Goal: Task Accomplishment & Management: Complete application form

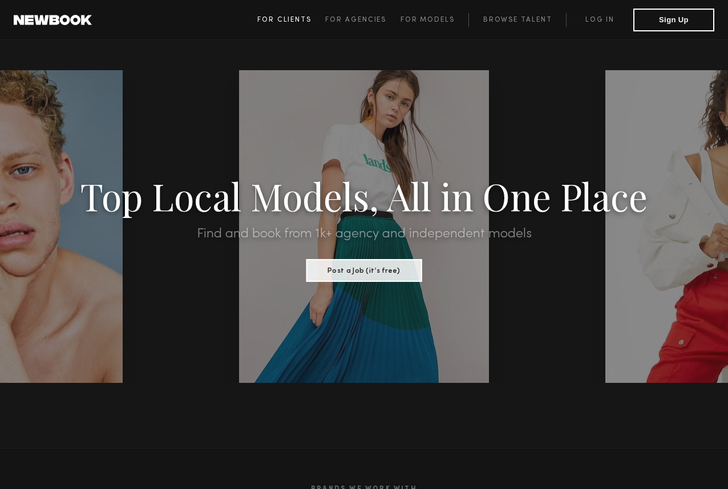
click at [279, 17] on span "For Clients" at bounding box center [284, 20] width 54 height 7
click at [528, 19] on link "Browse Talent" at bounding box center [518, 20] width 98 height 14
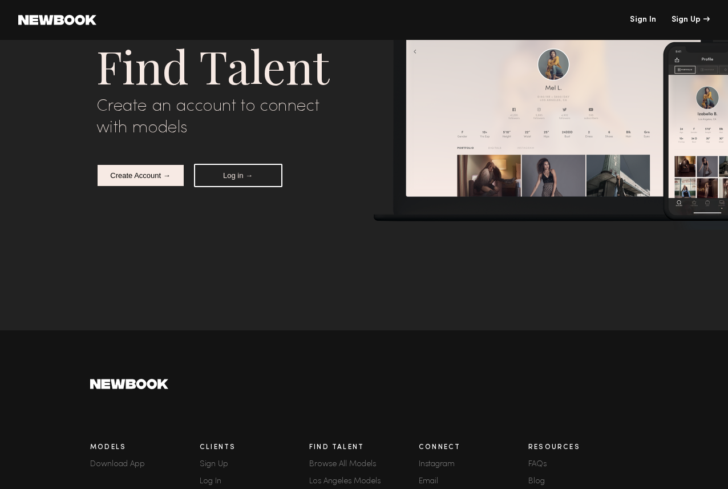
scroll to position [44, 0]
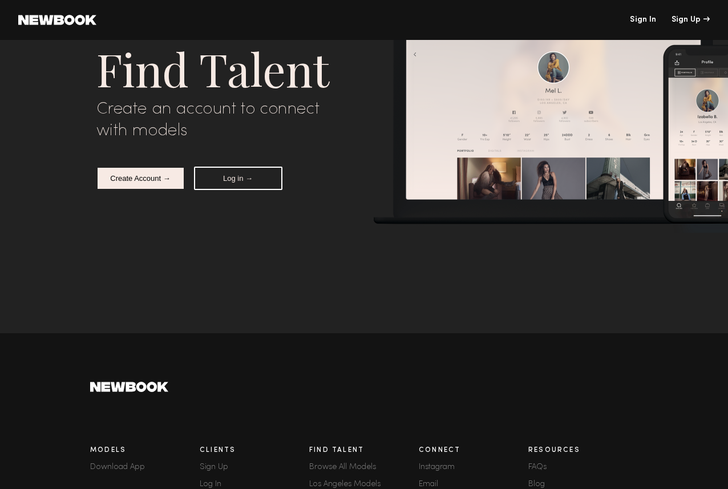
click at [140, 180] on button "Create Account →" at bounding box center [140, 178] width 88 height 23
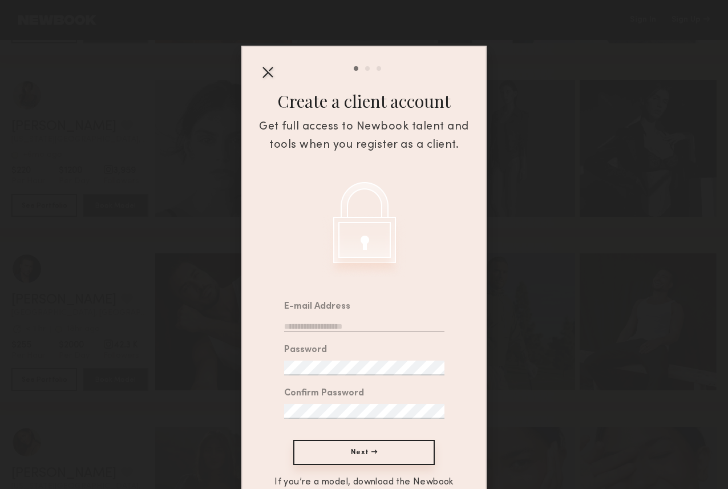
click at [313, 331] on input "email" at bounding box center [364, 324] width 160 height 15
click at [313, 326] on input "email" at bounding box center [364, 324] width 160 height 15
type input "*"
type input "**********"
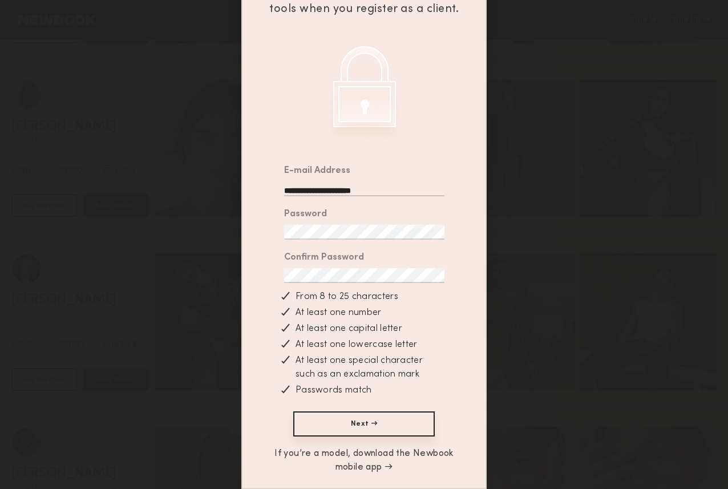
scroll to position [139, 0]
click at [367, 421] on button "Next →" at bounding box center [364, 424] width 142 height 25
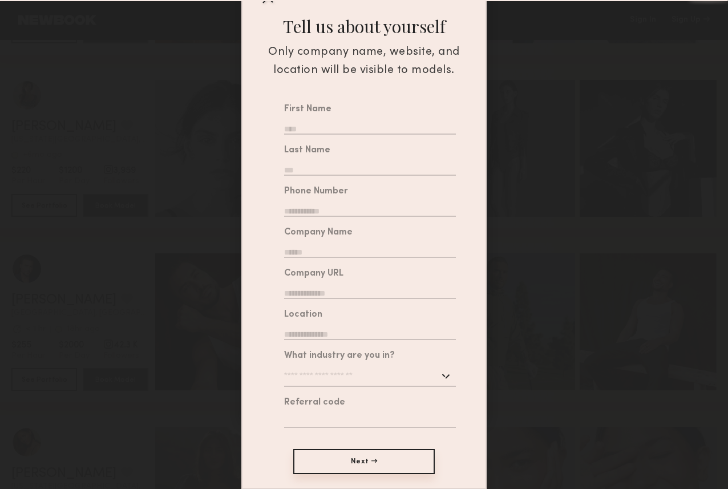
scroll to position [3832, 0]
click at [296, 126] on input "text" at bounding box center [370, 127] width 172 height 15
type input "****"
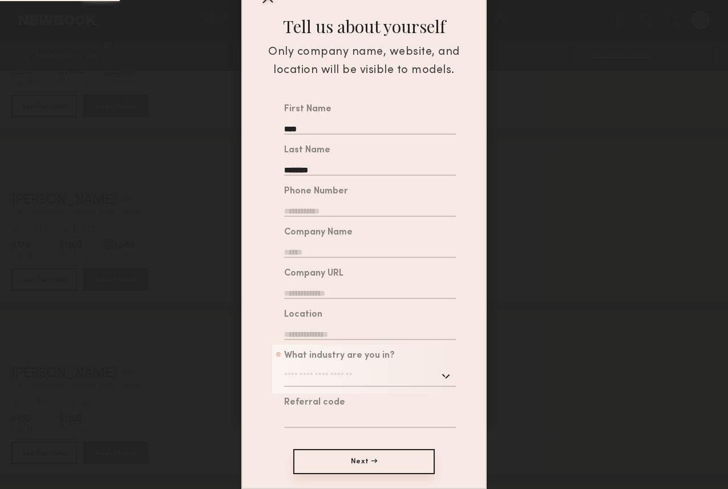
type input "********"
type input "**********"
click at [308, 247] on input "text" at bounding box center [370, 250] width 172 height 15
type input "**********"
click at [315, 286] on input "text" at bounding box center [370, 291] width 172 height 15
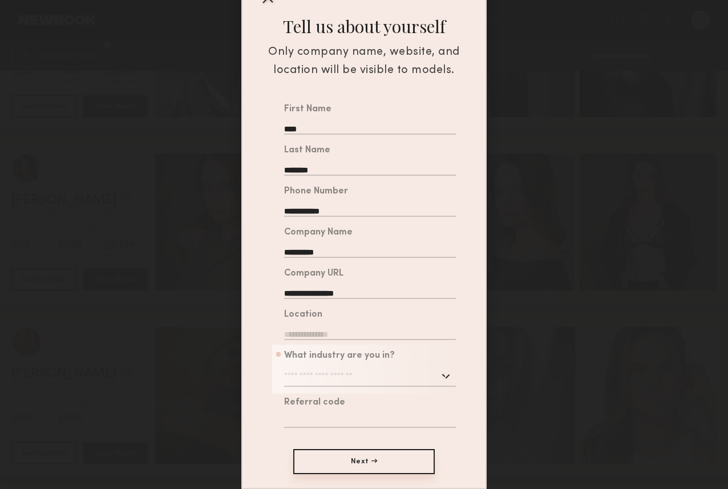
type input "**********"
click at [317, 330] on input "text" at bounding box center [370, 332] width 172 height 15
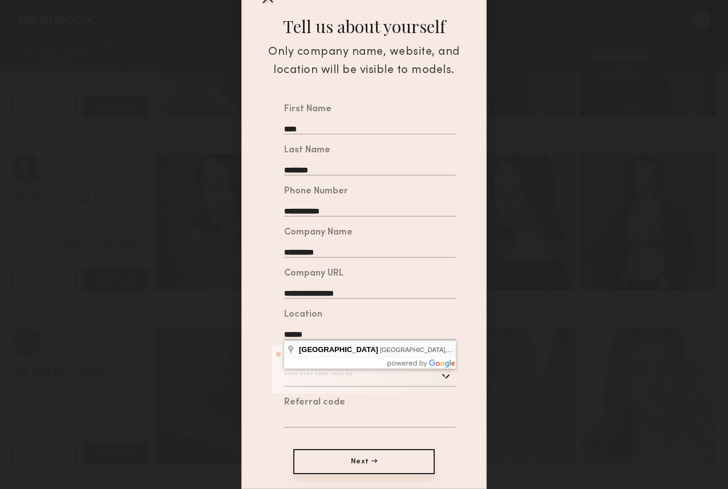
type input "**********"
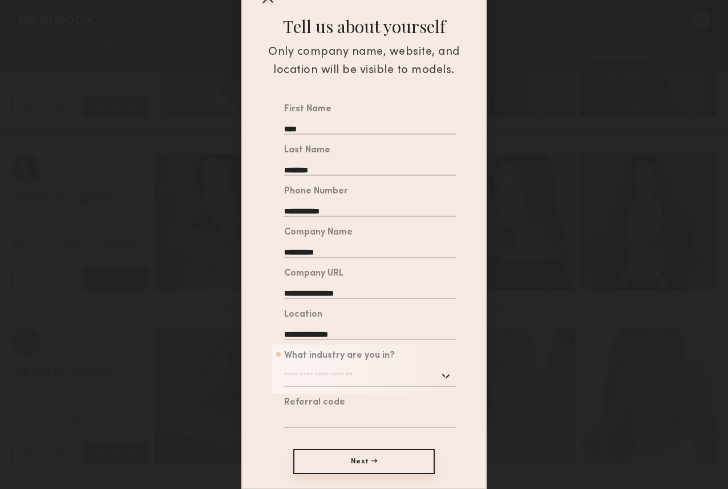
click at [323, 380] on input "text" at bounding box center [370, 376] width 172 height 21
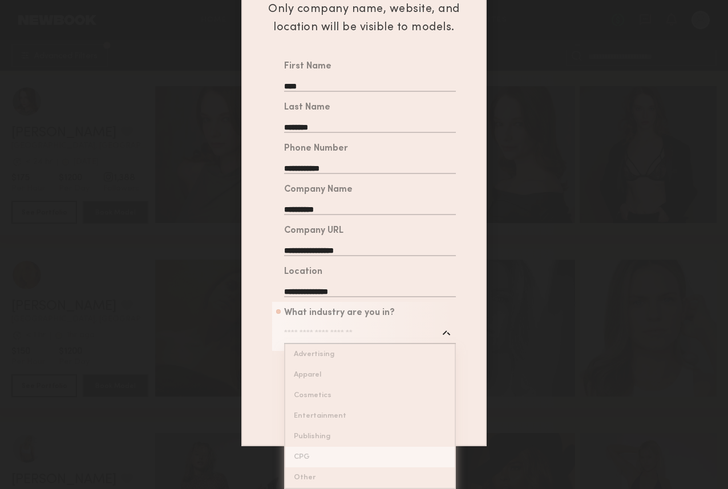
scroll to position [1931, 0]
type input "*****"
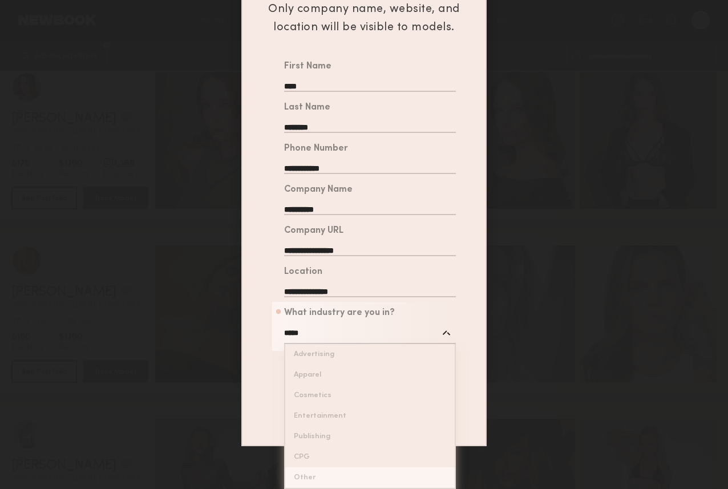
scroll to position [119, 0]
click at [328, 432] on div "**********" at bounding box center [364, 243] width 243 height 376
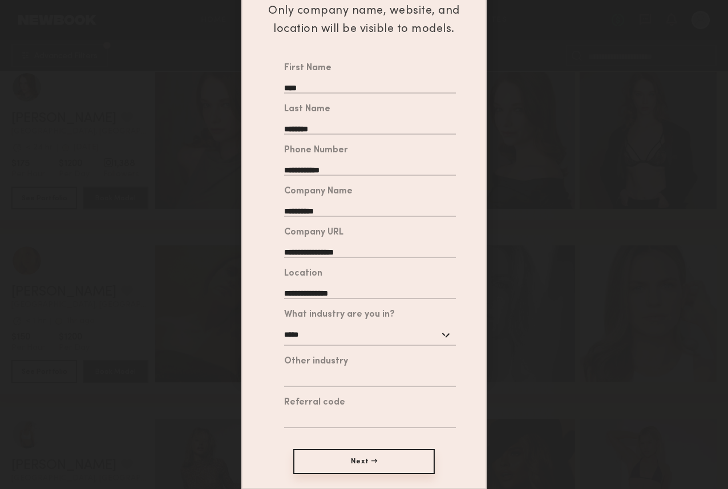
click at [321, 376] on input "text" at bounding box center [370, 379] width 172 height 15
type input "**********"
click at [362, 457] on button "Next →" at bounding box center [364, 461] width 142 height 25
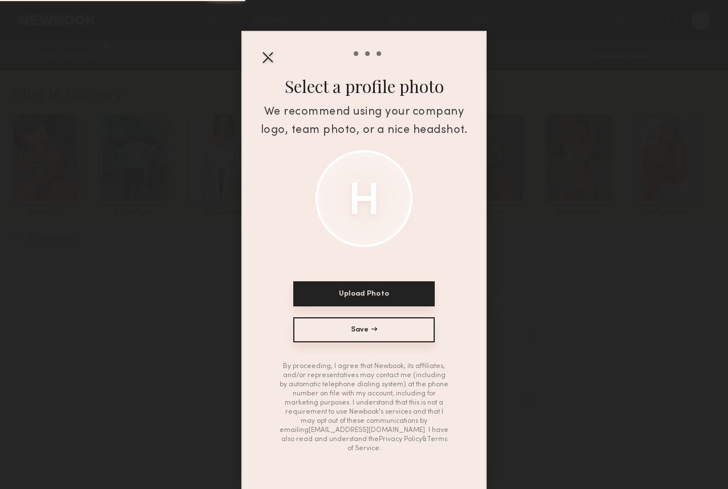
click at [369, 334] on button "Save →" at bounding box center [364, 329] width 142 height 25
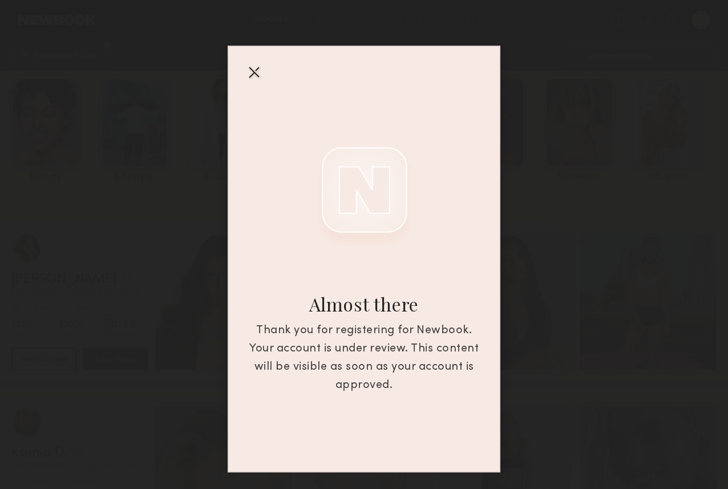
scroll to position [49, 0]
click at [255, 71] on div at bounding box center [254, 72] width 18 height 18
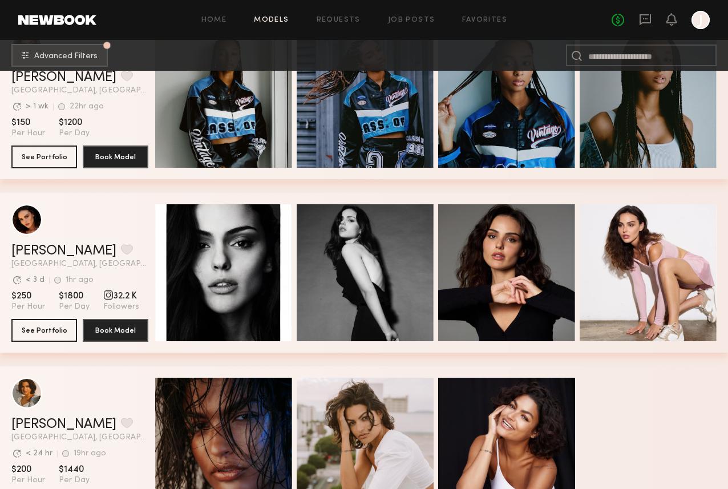
scroll to position [1106, 0]
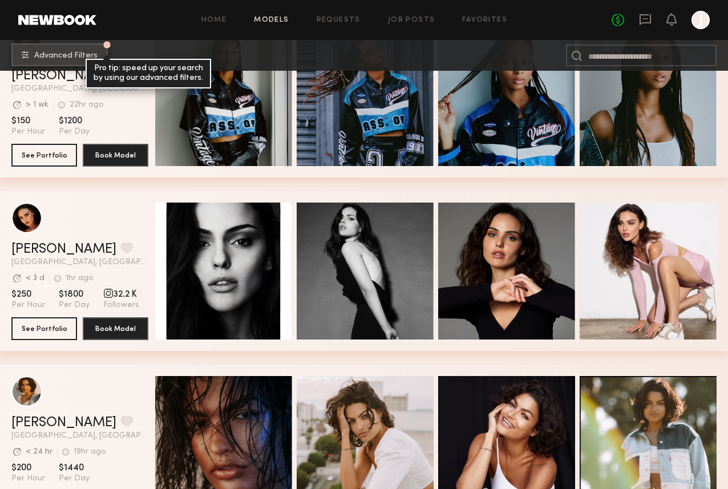
click at [57, 55] on span "Advanced Filters" at bounding box center [65, 56] width 63 height 8
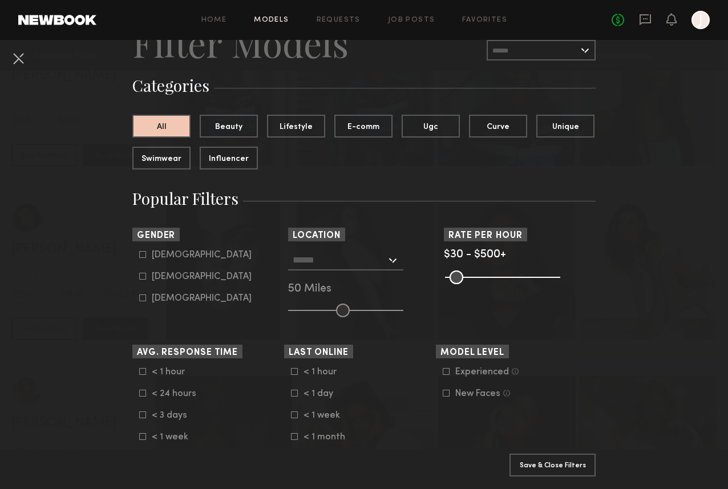
scroll to position [57, 0]
click at [176, 276] on div "[DEMOGRAPHIC_DATA]" at bounding box center [202, 276] width 100 height 7
type input "**"
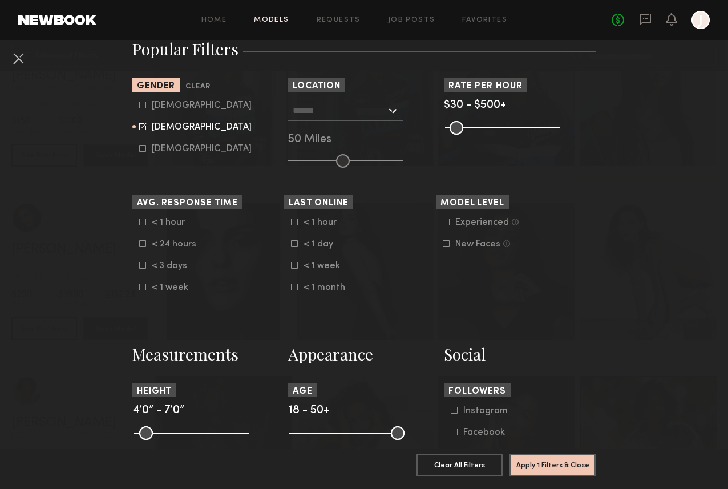
scroll to position [202, 0]
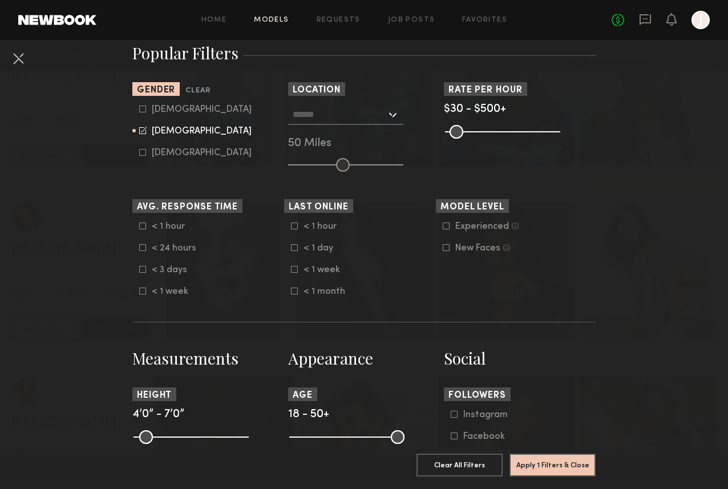
click at [345, 111] on input "text" at bounding box center [340, 113] width 94 height 19
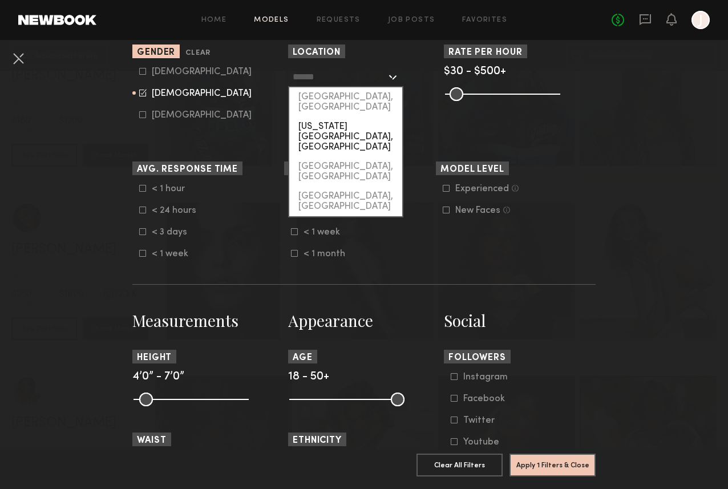
scroll to position [238, 0]
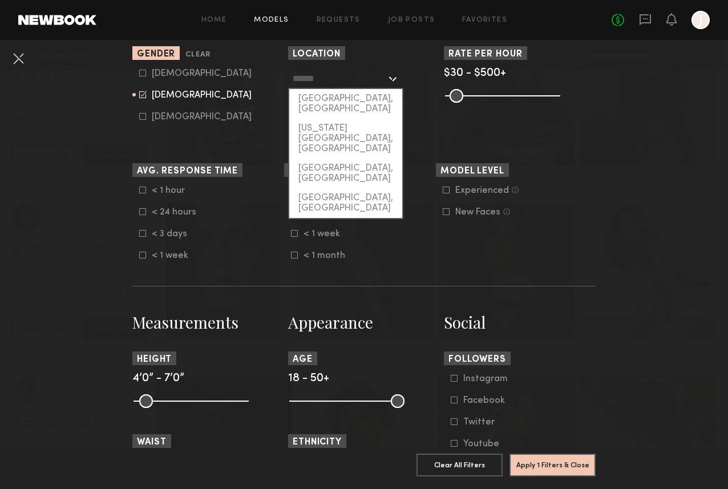
click at [305, 80] on input "text" at bounding box center [340, 77] width 94 height 19
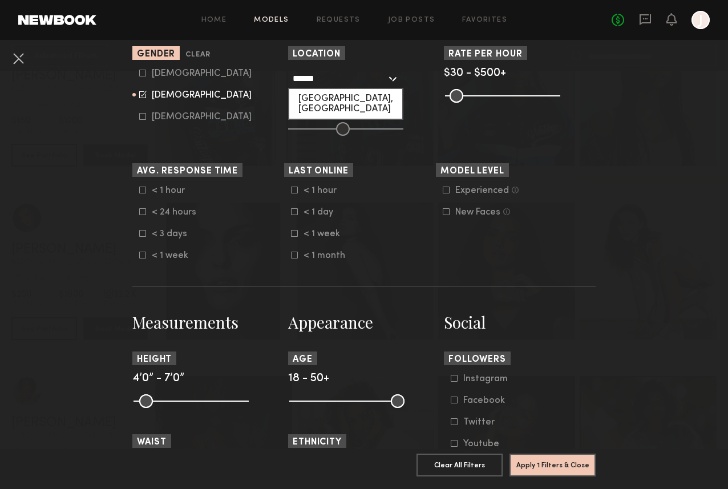
click at [323, 99] on div "[GEOGRAPHIC_DATA], [GEOGRAPHIC_DATA]" at bounding box center [345, 104] width 113 height 30
type input "**********"
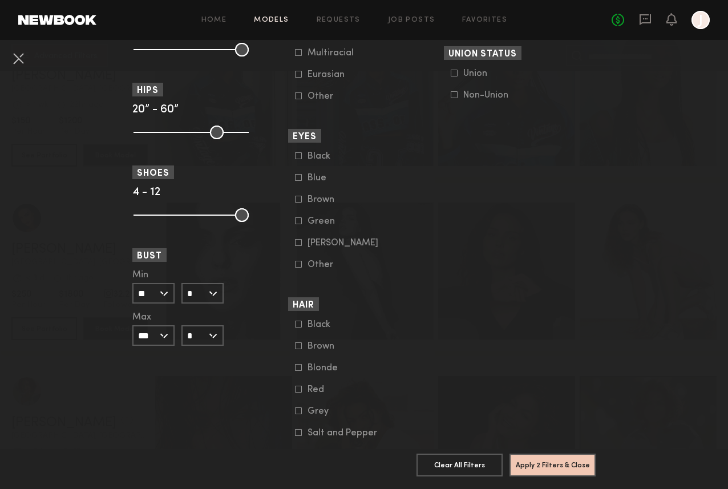
scroll to position [779, 0]
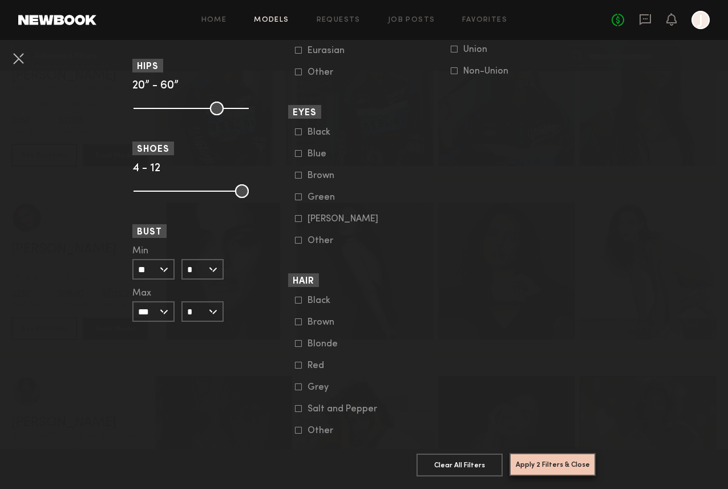
click at [562, 467] on button "Apply 2 Filters & Close" at bounding box center [553, 464] width 86 height 23
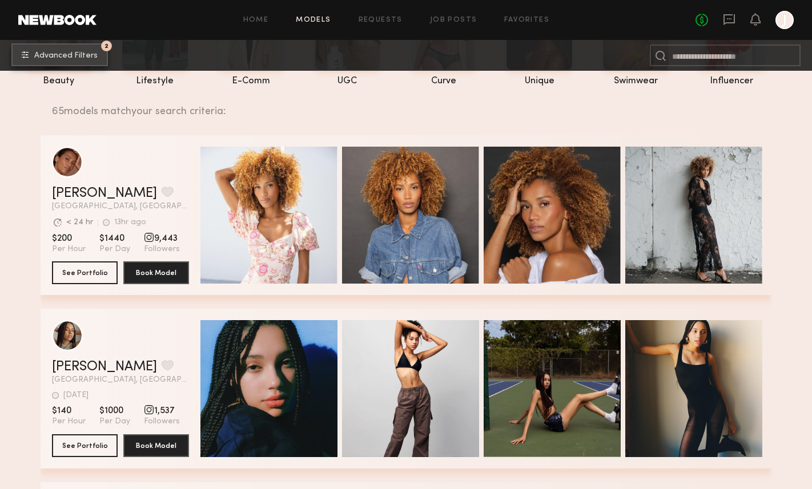
scroll to position [132, 0]
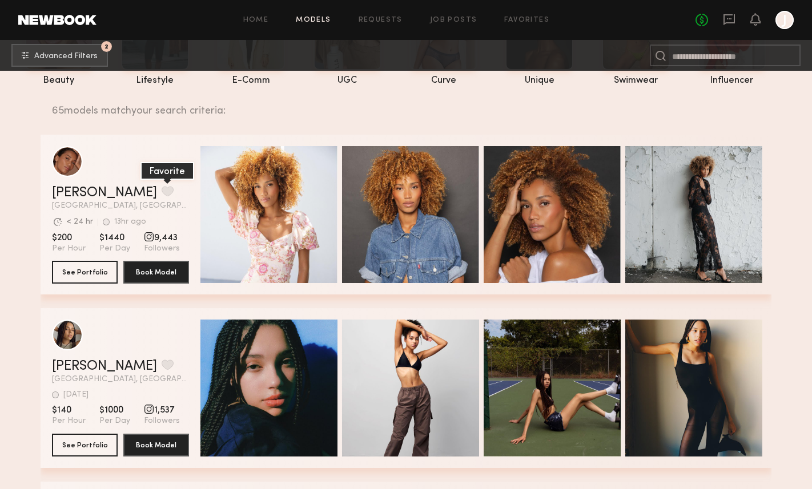
click at [162, 192] on button "grid" at bounding box center [168, 191] width 12 height 10
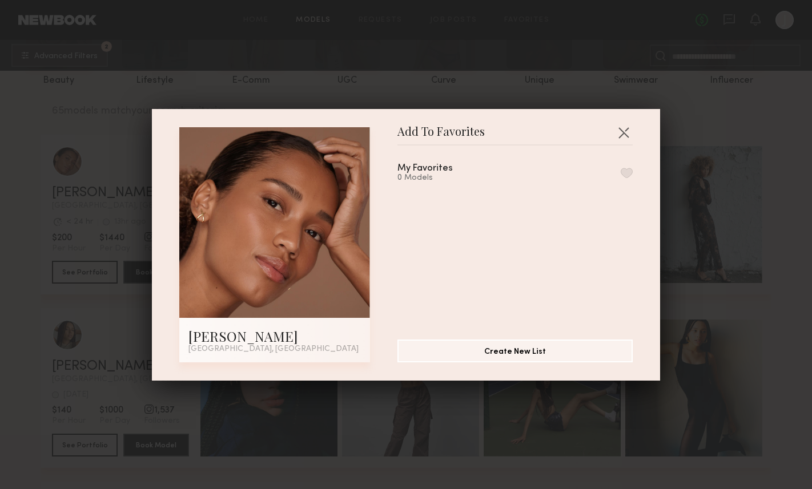
click at [623, 172] on button "button" at bounding box center [626, 173] width 12 height 10
click at [624, 130] on button "button" at bounding box center [623, 132] width 18 height 18
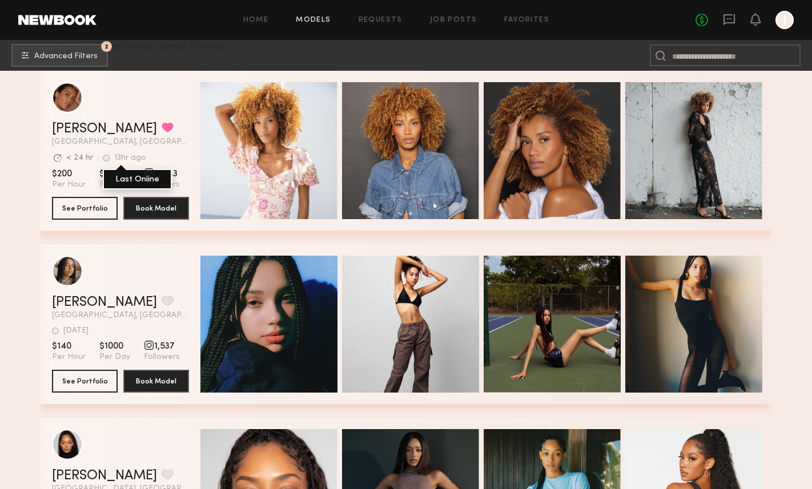
scroll to position [355, 0]
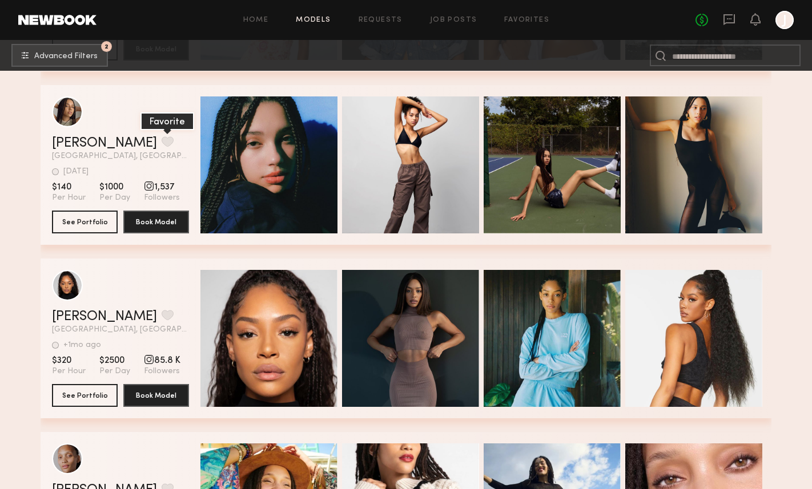
click at [162, 140] on button "grid" at bounding box center [168, 141] width 12 height 10
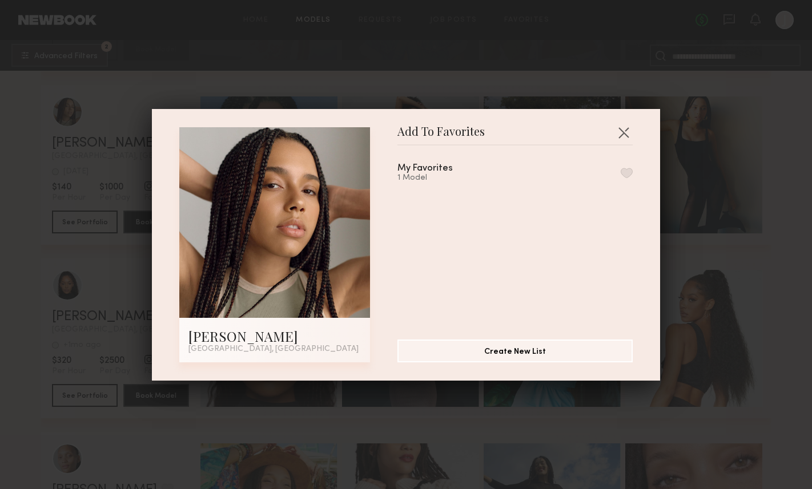
click at [595, 163] on div "My Favorites 1 Model" at bounding box center [520, 238] width 247 height 167
click at [629, 178] on div "My Favorites 1 Model" at bounding box center [514, 173] width 235 height 19
click at [627, 174] on button "button" at bounding box center [626, 173] width 12 height 10
click at [625, 132] on button "button" at bounding box center [623, 132] width 18 height 18
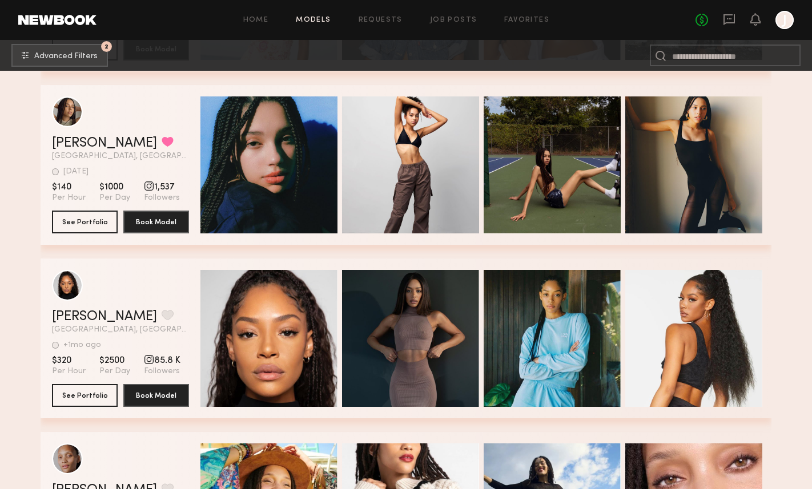
scroll to position [494, 0]
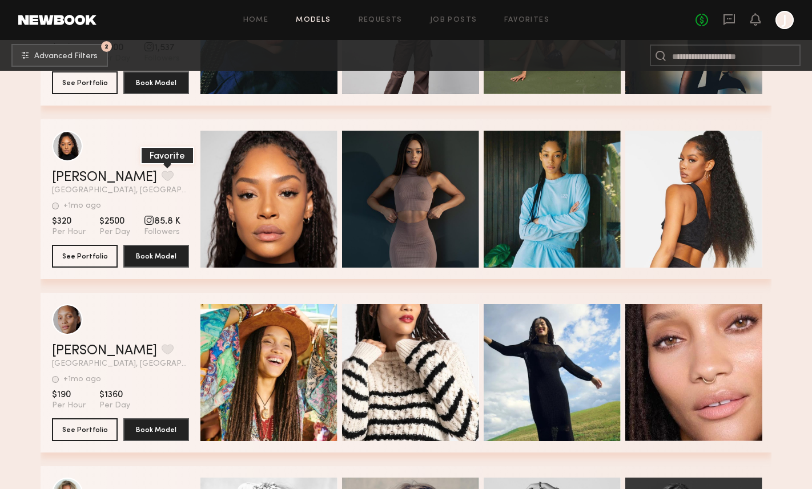
click at [162, 176] on button "grid" at bounding box center [168, 176] width 12 height 10
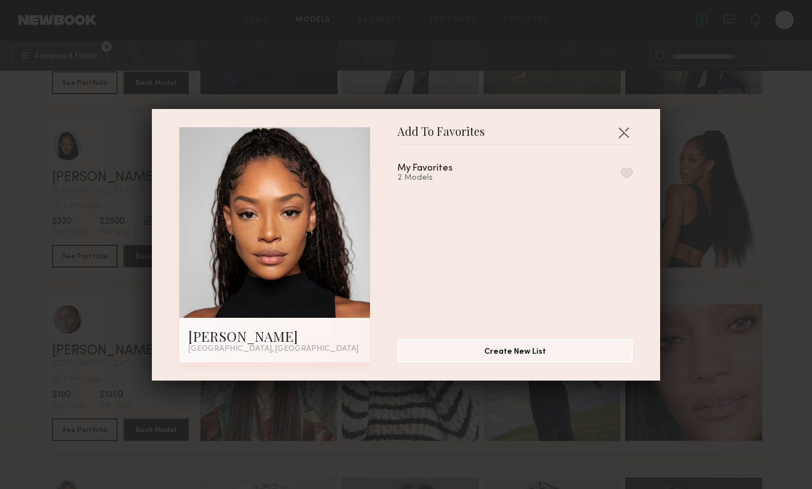
click at [630, 178] on div "My Favorites 2 Models" at bounding box center [514, 173] width 235 height 19
click at [626, 171] on button "button" at bounding box center [626, 173] width 12 height 10
click at [624, 130] on button "button" at bounding box center [623, 132] width 18 height 18
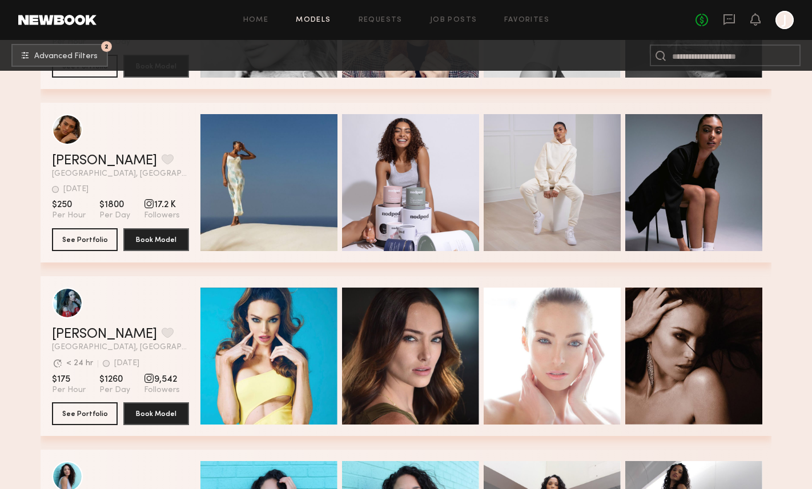
scroll to position [1033, 0]
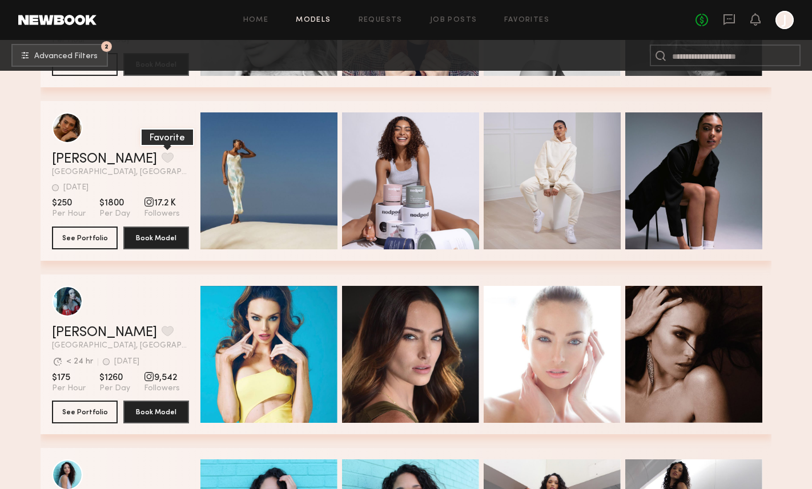
click at [162, 156] on button "grid" at bounding box center [168, 157] width 12 height 10
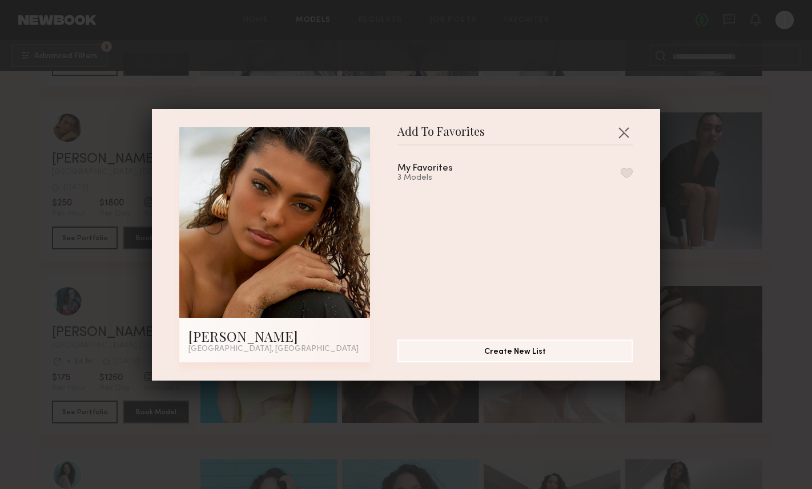
click at [629, 172] on button "button" at bounding box center [626, 173] width 12 height 10
click at [624, 130] on button "button" at bounding box center [623, 132] width 18 height 18
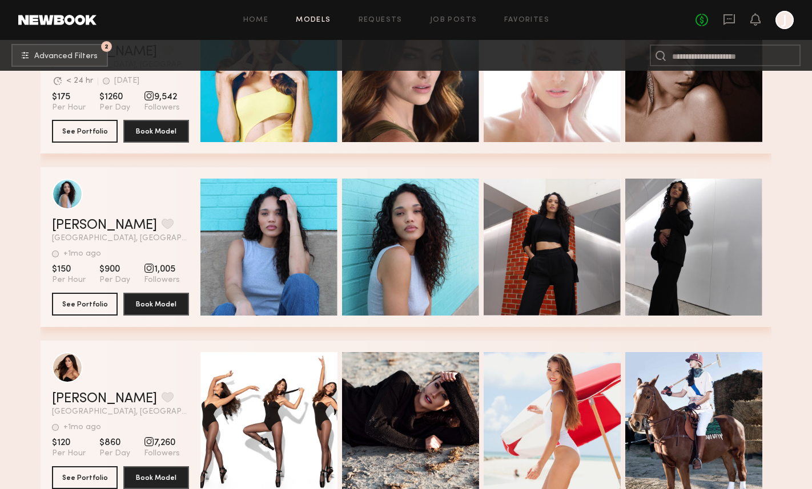
scroll to position [1393, 0]
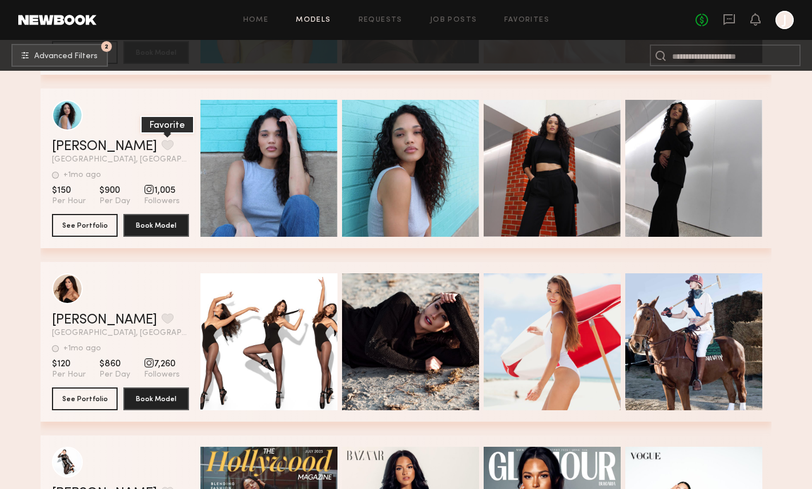
click at [162, 140] on button "grid" at bounding box center [168, 145] width 12 height 10
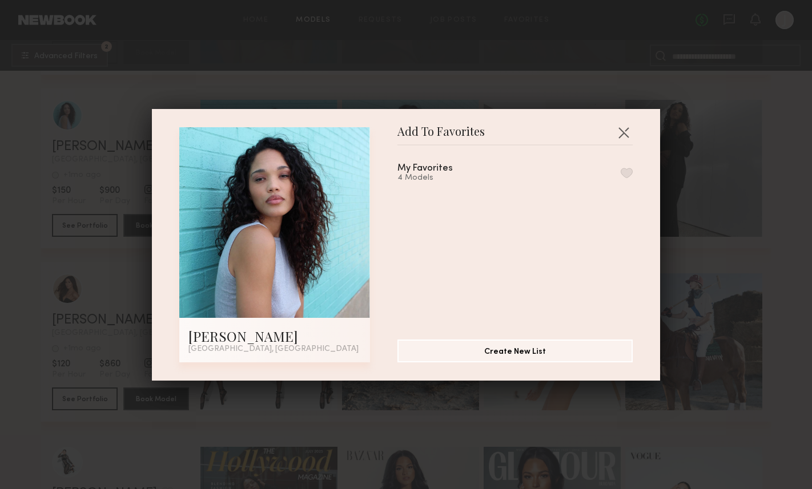
click at [624, 171] on button "button" at bounding box center [626, 173] width 12 height 10
click at [624, 130] on button "button" at bounding box center [623, 132] width 18 height 18
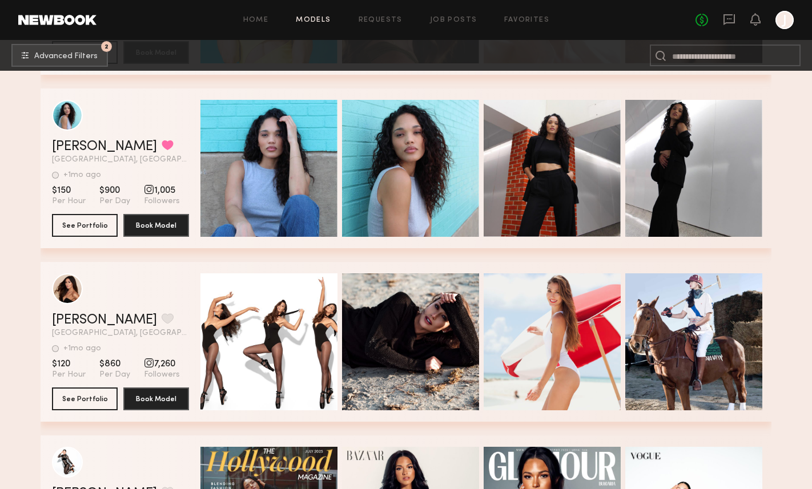
scroll to position [1562, 0]
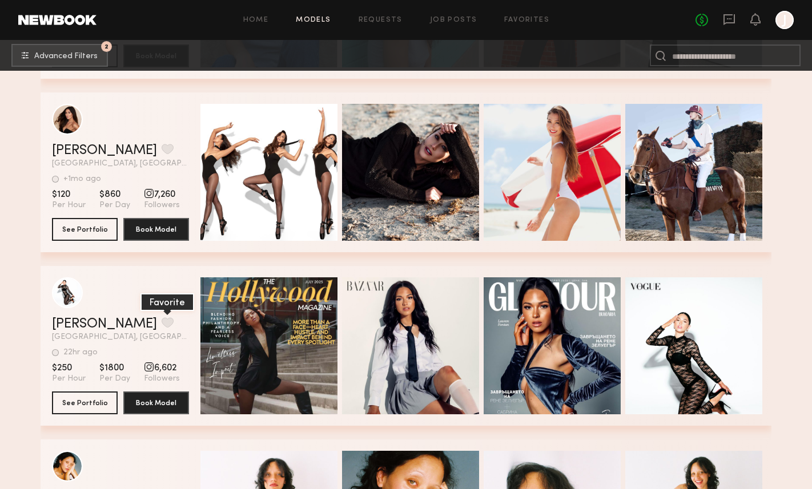
click at [162, 323] on button "grid" at bounding box center [168, 322] width 12 height 10
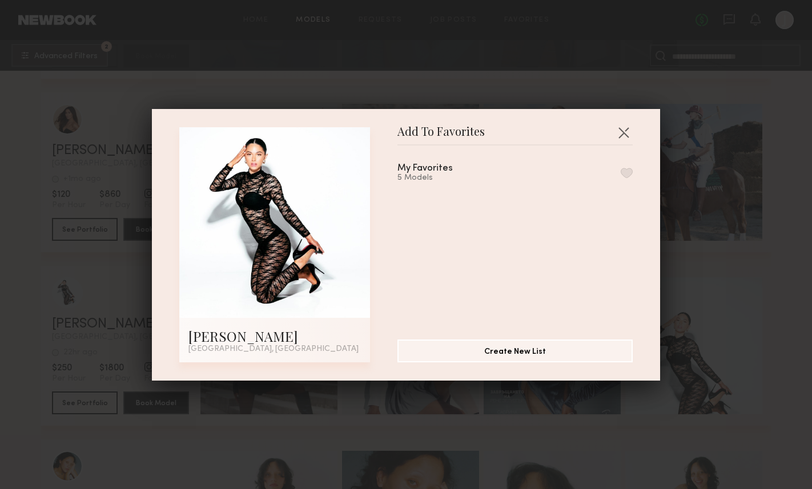
click at [628, 168] on button "button" at bounding box center [626, 173] width 12 height 10
click at [629, 131] on button "button" at bounding box center [623, 132] width 18 height 18
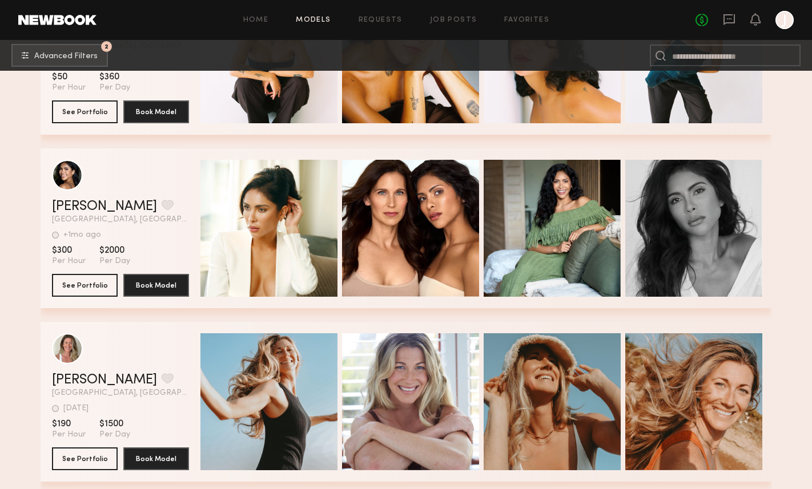
scroll to position [2028, 0]
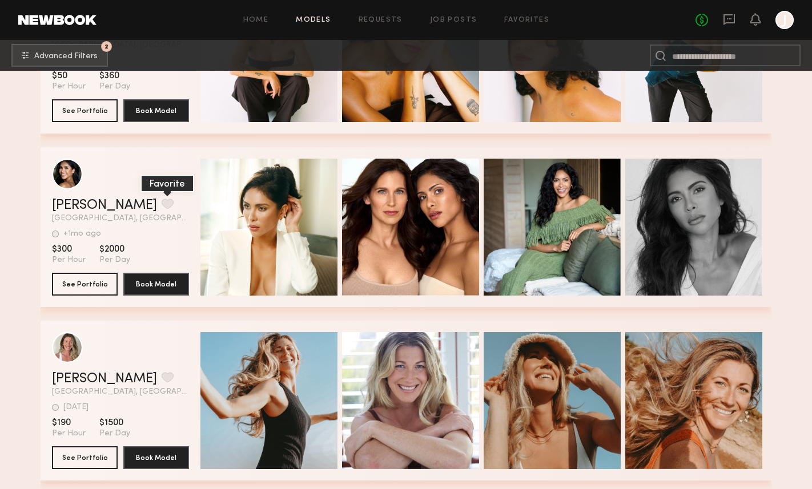
click at [162, 204] on button "grid" at bounding box center [168, 204] width 12 height 10
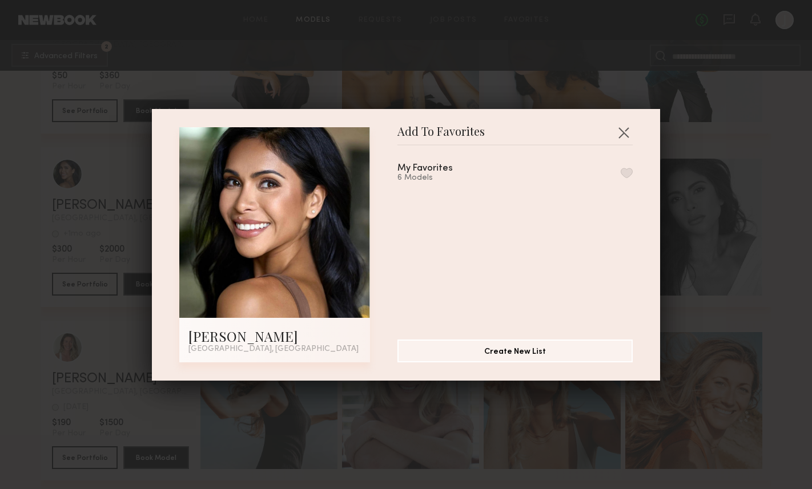
click at [627, 176] on button "button" at bounding box center [626, 173] width 12 height 10
click at [624, 133] on button "button" at bounding box center [623, 132] width 18 height 18
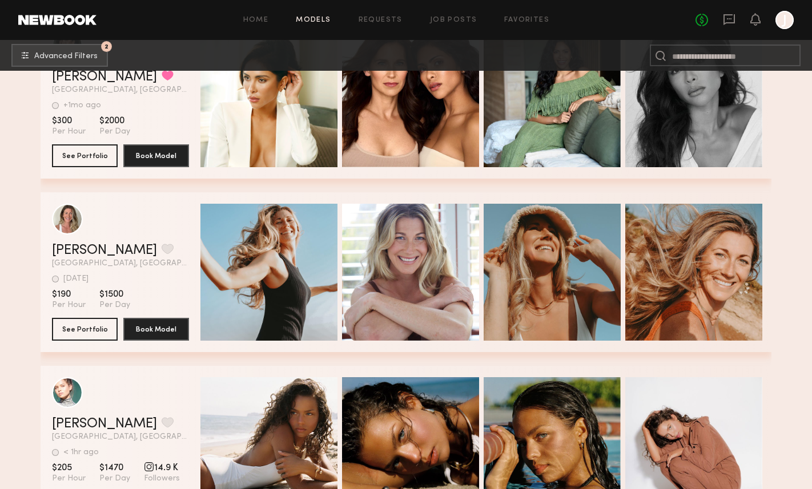
scroll to position [2158, 0]
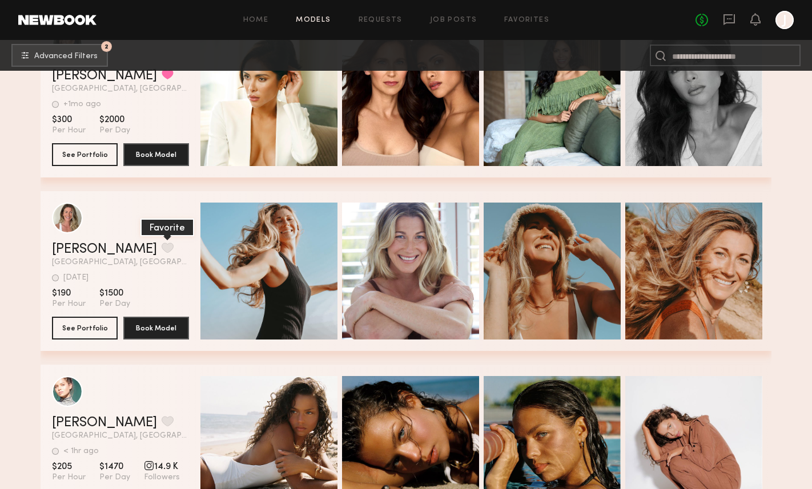
click at [162, 243] on button "grid" at bounding box center [168, 248] width 12 height 10
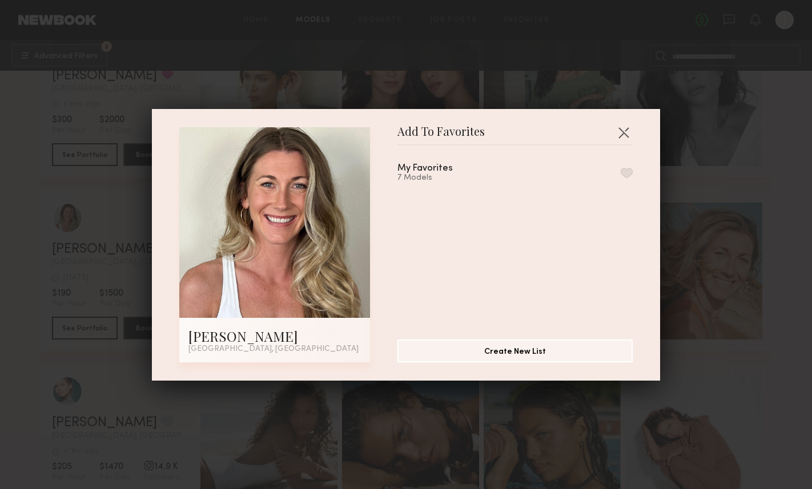
click at [624, 175] on button "button" at bounding box center [626, 173] width 12 height 10
click at [626, 130] on button "button" at bounding box center [623, 132] width 18 height 18
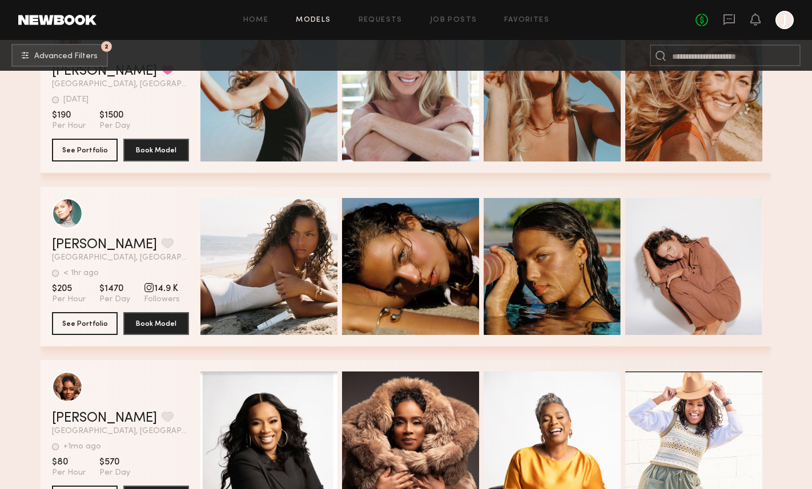
scroll to position [2228, 0]
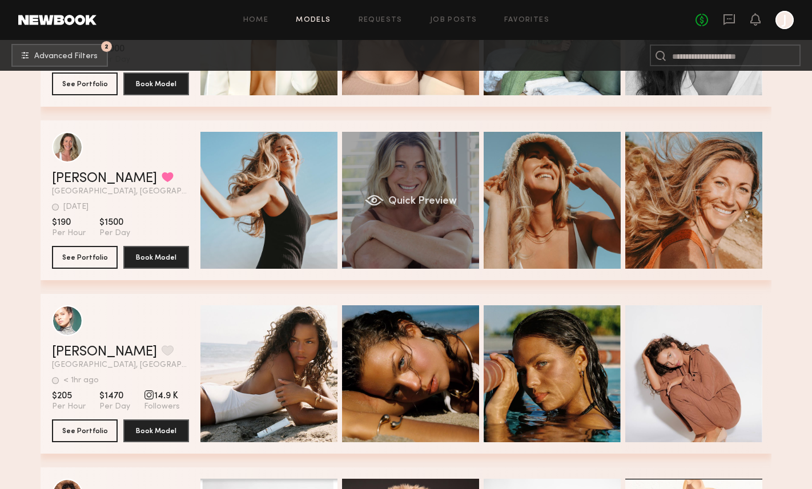
click at [397, 170] on div "Quick Preview" at bounding box center [410, 200] width 137 height 137
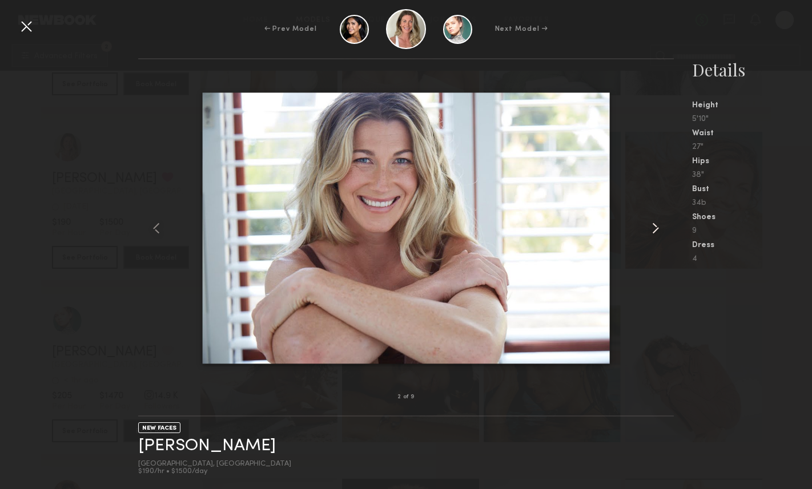
click at [658, 229] on common-icon at bounding box center [655, 228] width 18 height 18
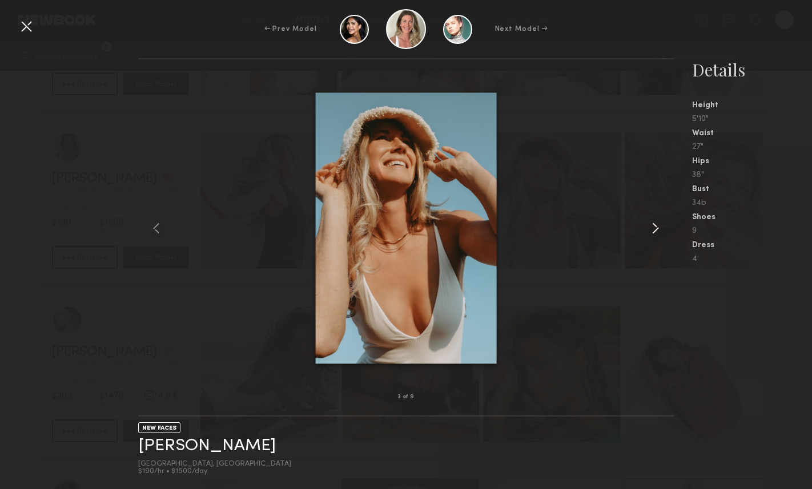
click at [658, 229] on common-icon at bounding box center [655, 228] width 18 height 18
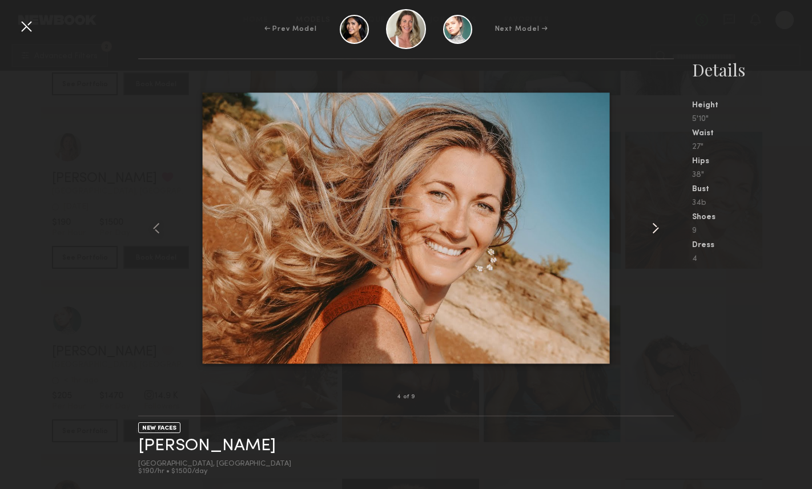
click at [658, 229] on common-icon at bounding box center [655, 228] width 18 height 18
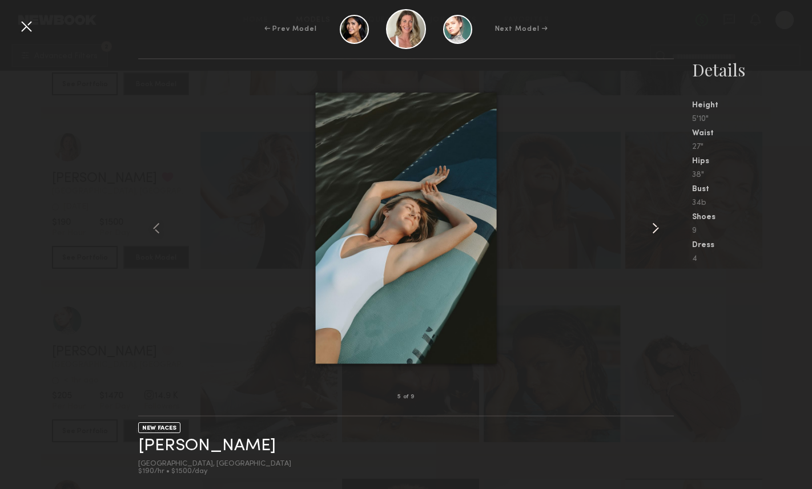
click at [658, 229] on common-icon at bounding box center [655, 228] width 18 height 18
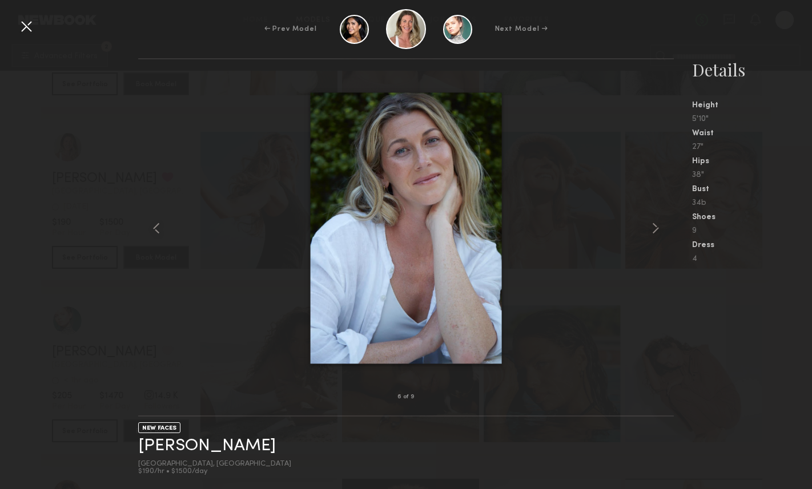
click at [23, 28] on div at bounding box center [26, 26] width 18 height 18
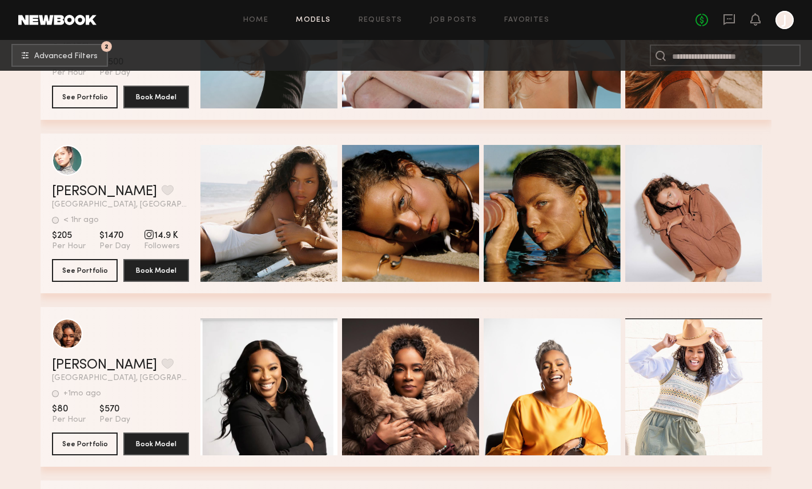
scroll to position [2388, 0]
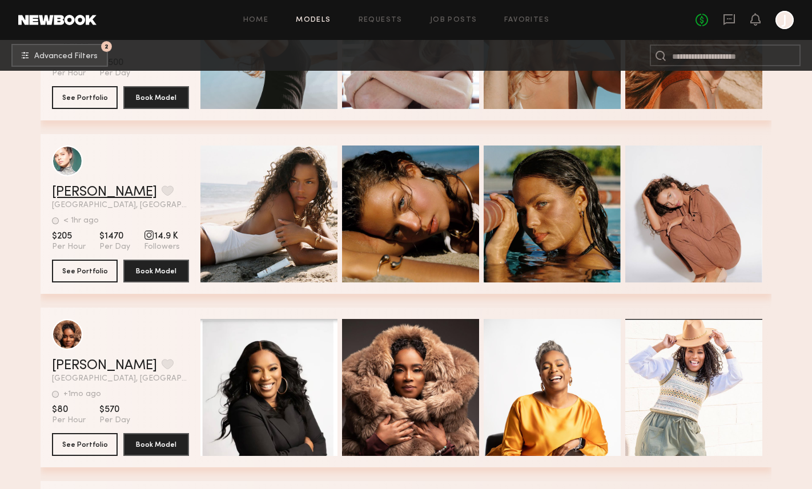
click at [90, 196] on link "[PERSON_NAME]" at bounding box center [104, 193] width 105 height 14
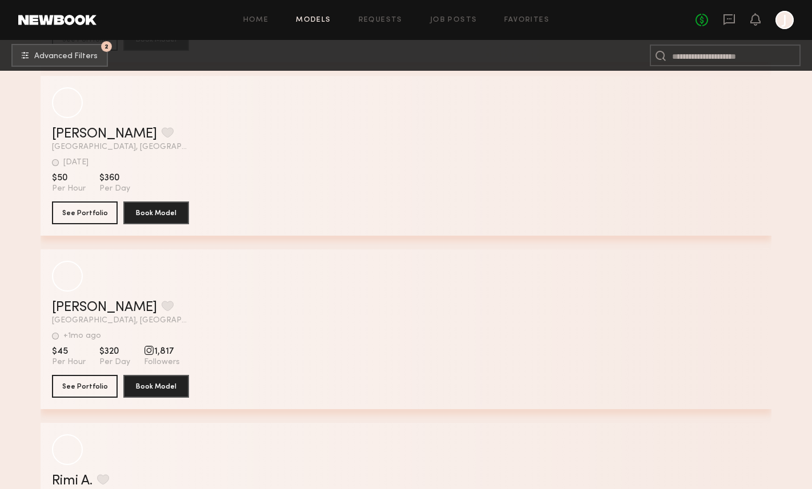
scroll to position [6584, 0]
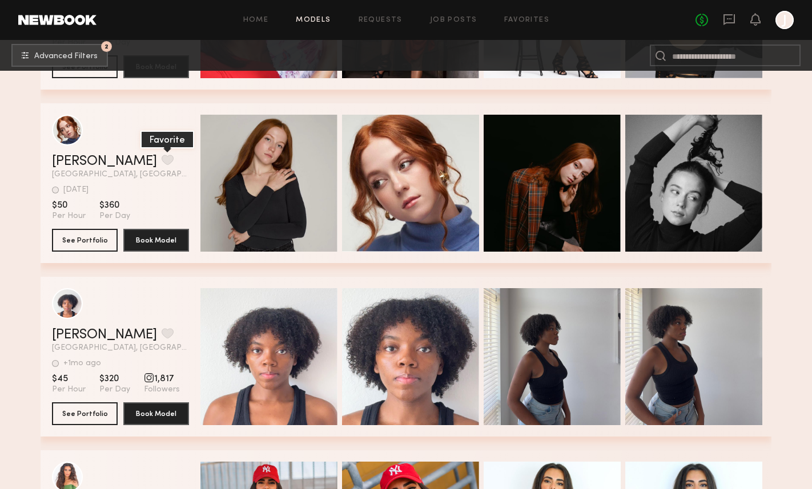
click at [162, 158] on button "grid" at bounding box center [168, 160] width 12 height 10
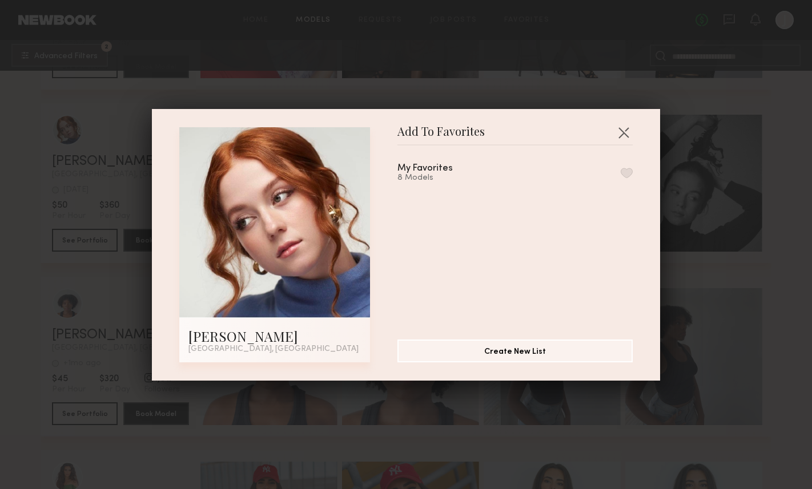
click at [629, 171] on button "button" at bounding box center [626, 173] width 12 height 10
click at [624, 126] on button "button" at bounding box center [623, 132] width 18 height 18
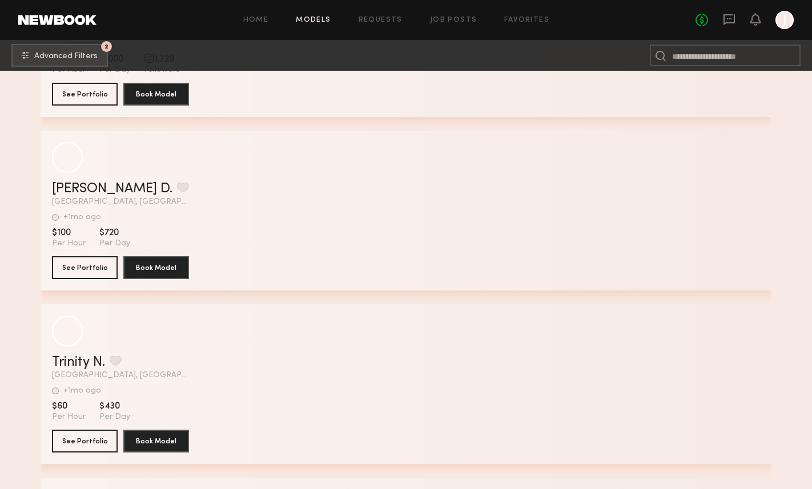
scroll to position [8068, 0]
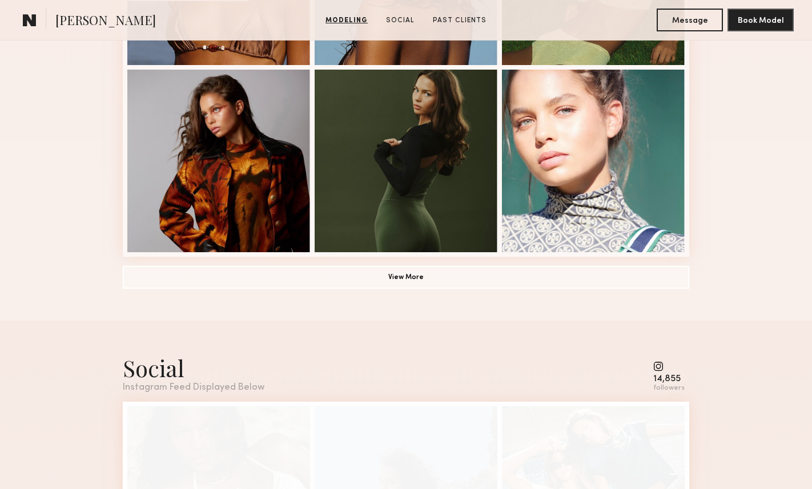
scroll to position [846, 0]
